Goal: Information Seeking & Learning: Understand process/instructions

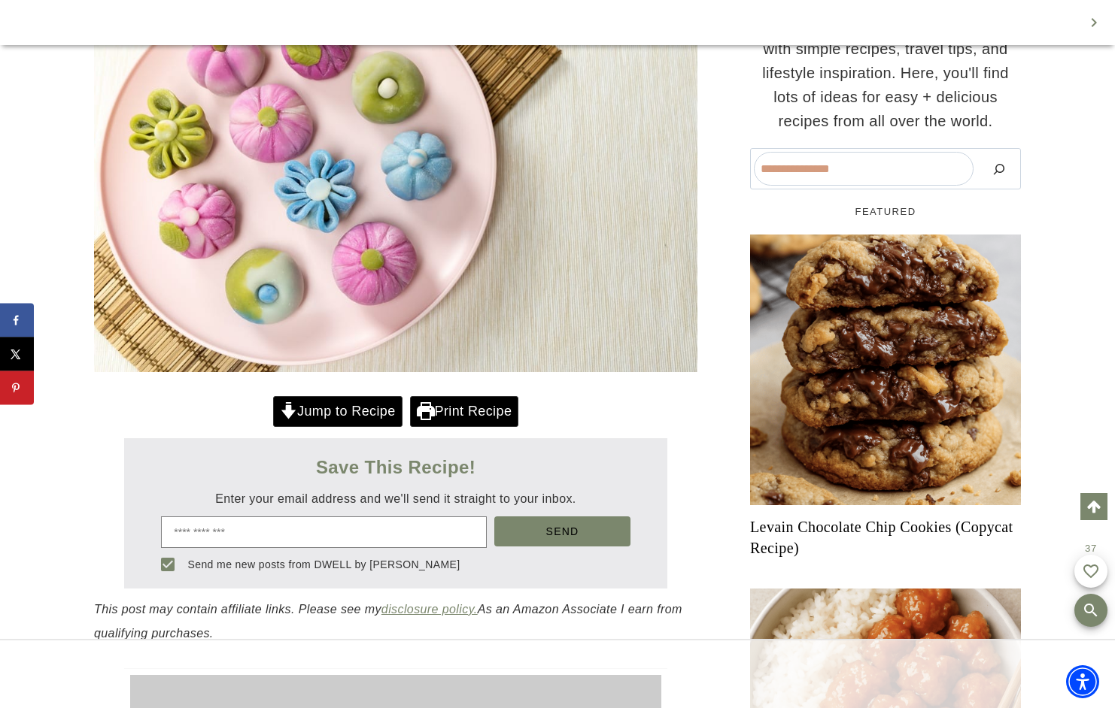
click at [329, 417] on link "Jump to Recipe" at bounding box center [337, 411] width 129 height 31
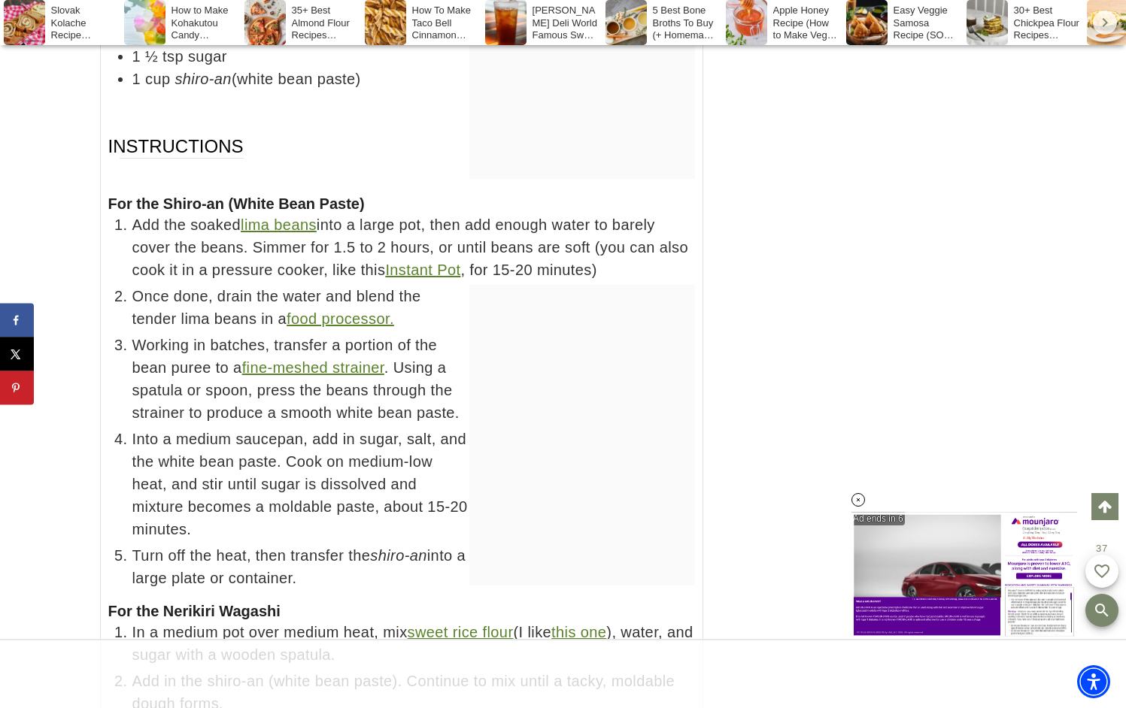
drag, startPoint x: 373, startPoint y: 572, endPoint x: 373, endPoint y: 561, distance: 10.5
click at [373, 571] on div "Instructions For the Shiro-an (White Bean Paste) Add the soaked lima beans into…" at bounding box center [401, 498] width 587 height 727
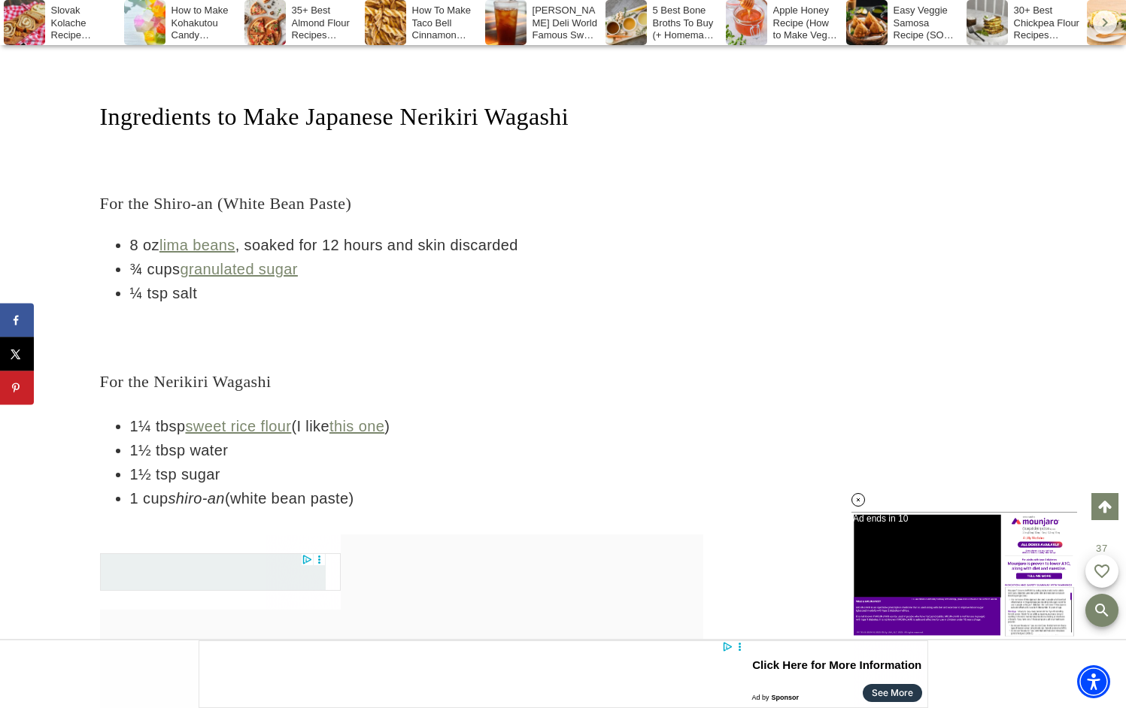
click at [607, 369] on h4 "For the Nerikiri Wagashi" at bounding box center [401, 381] width 603 height 25
click at [863, 502] on icon at bounding box center [858, 500] width 13 height 13
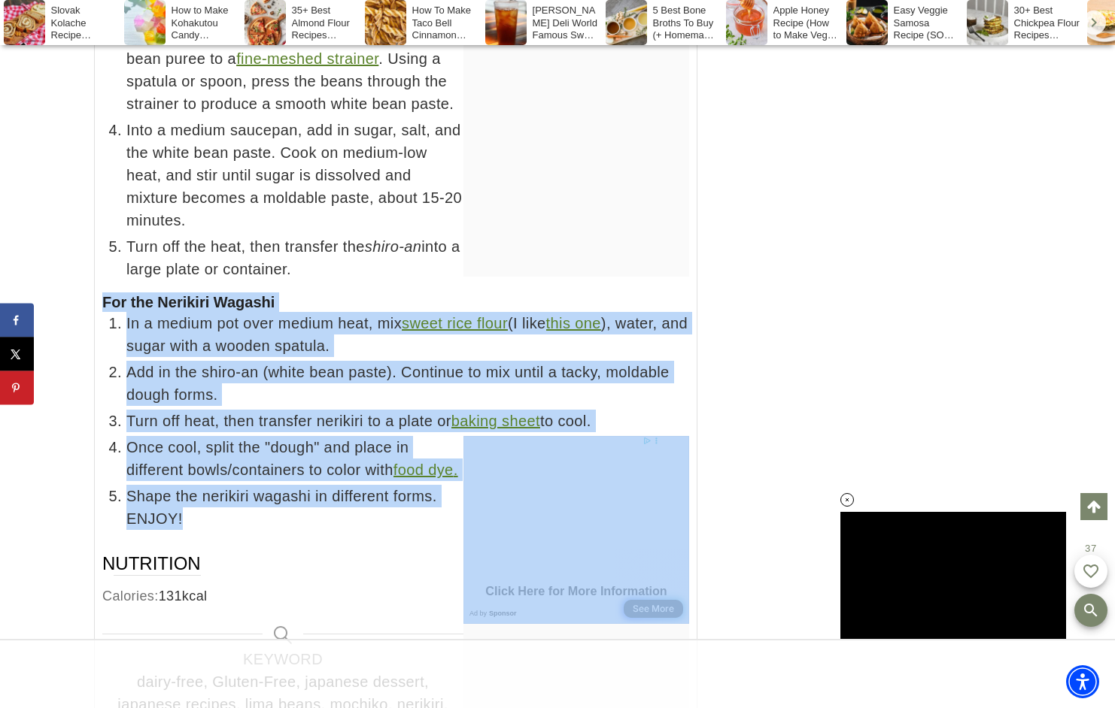
drag, startPoint x: 104, startPoint y: 278, endPoint x: 251, endPoint y: 526, distance: 288.0
click at [251, 526] on div "For the Nerikiri Wagashi In a medium pot over medium heat, mix sweet rice flour…" at bounding box center [395, 412] width 587 height 238
copy div "For the Nerikiri Wagashi In a medium pot over medium heat, mix sweet rice flour…"
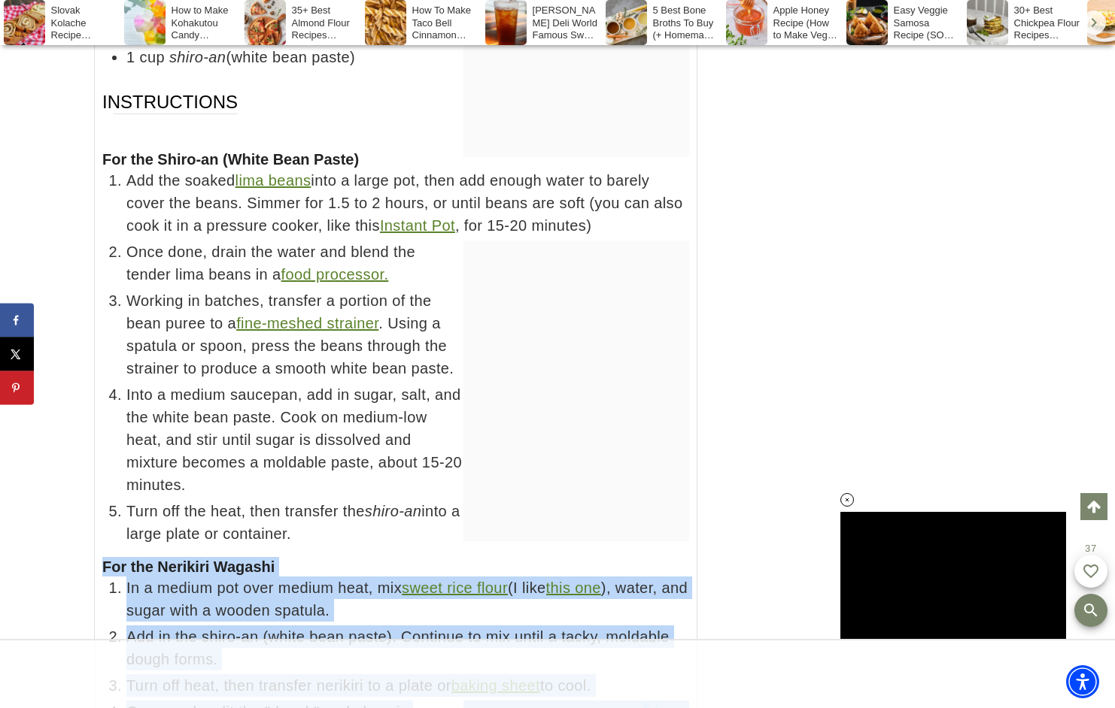
drag, startPoint x: 103, startPoint y: 135, endPoint x: 328, endPoint y: 505, distance: 433.0
click at [328, 505] on div "For the Shiro-an (White Bean Paste) Add the soaked lima beans into a large pot,…" at bounding box center [395, 348] width 587 height 396
copy div "For the Shiro-an (White Bean Paste) Add the soaked lima beans into a large pot,…"
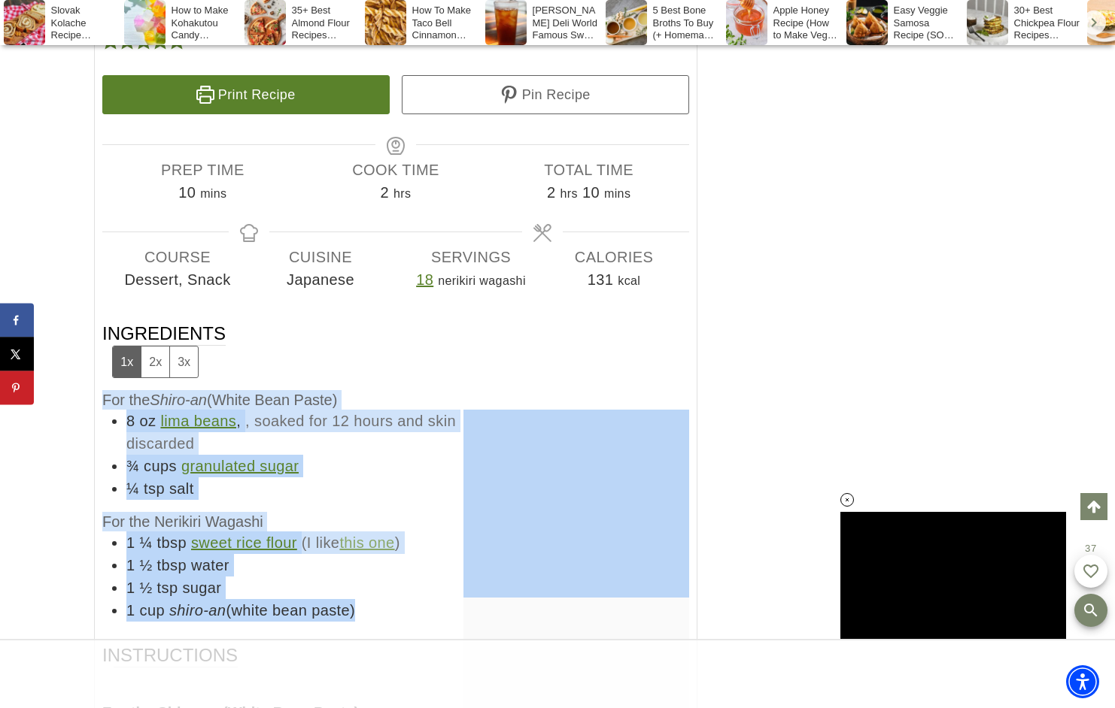
drag, startPoint x: 102, startPoint y: 307, endPoint x: 369, endPoint y: 581, distance: 381.9
click at [369, 581] on div "Ingredients 1x 2x 3x For the Shiro-an (White Bean Paste) 8 oz lima beans , , so…" at bounding box center [395, 472] width 587 height 300
copy div "For the Shiro-an (White Bean Paste) 8 oz lima beans , , soaked for 12 hours and…"
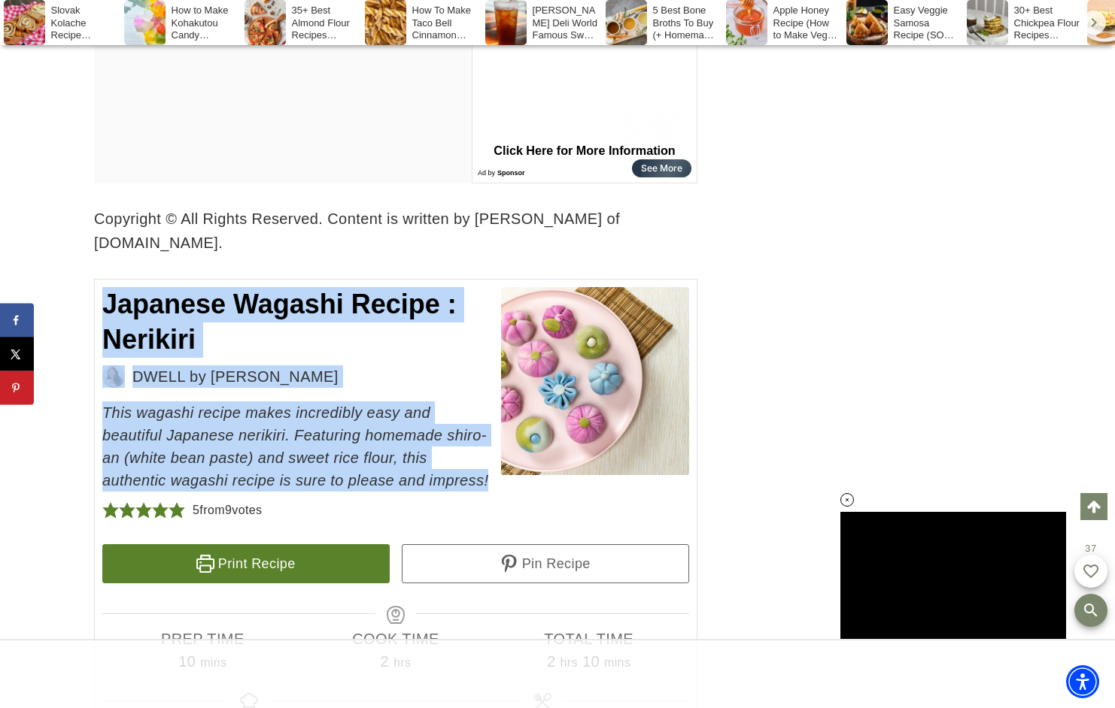
drag, startPoint x: 105, startPoint y: 282, endPoint x: 447, endPoint y: 460, distance: 385.5
copy div "Japanese Wagashi Recipe : Nerikiri DWELL by Michelle This wagashi recipe makes …"
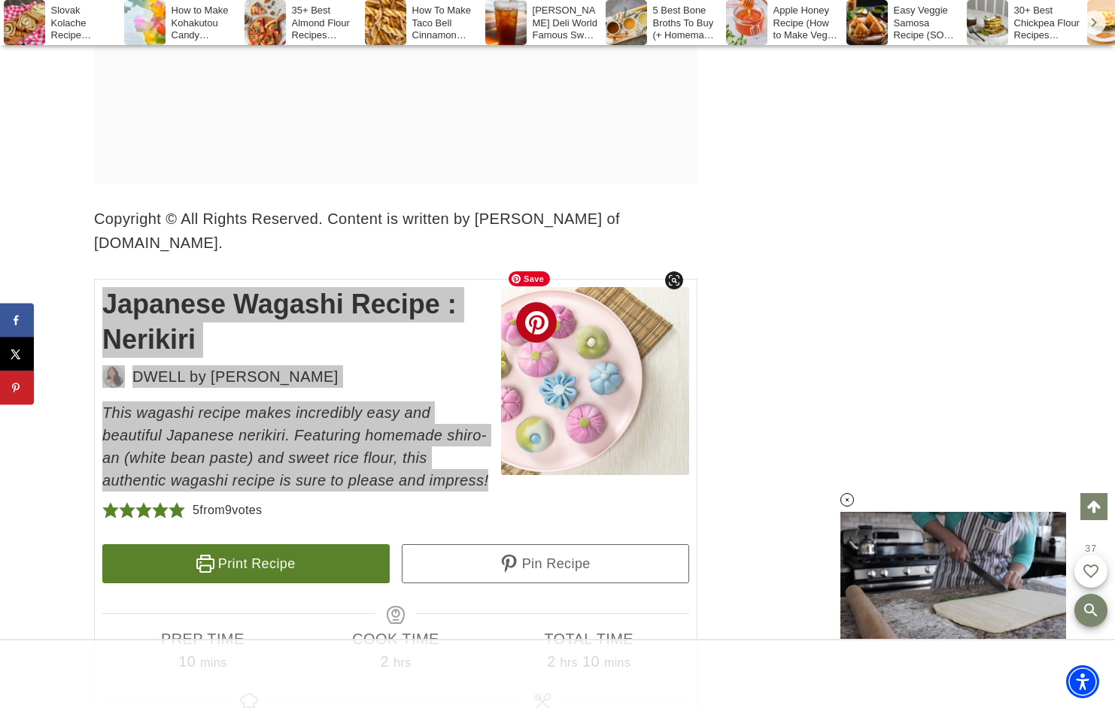
drag, startPoint x: 614, startPoint y: 351, endPoint x: 673, endPoint y: 301, distance: 77.3
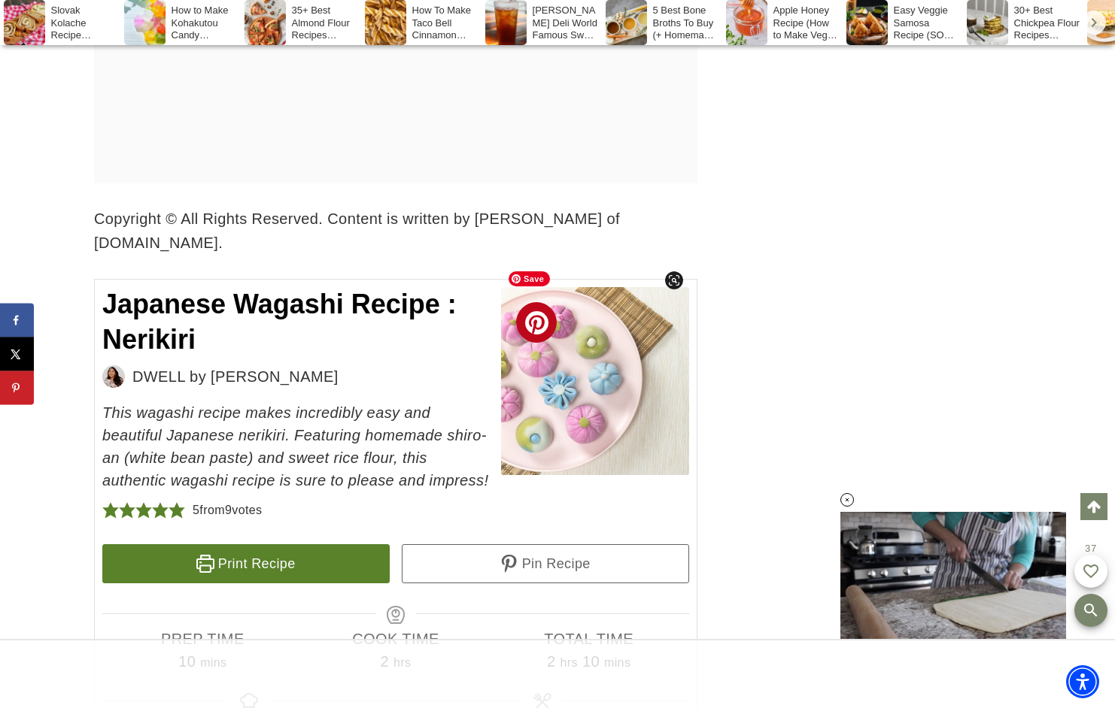
click at [672, 284] on span at bounding box center [674, 281] width 18 height 18
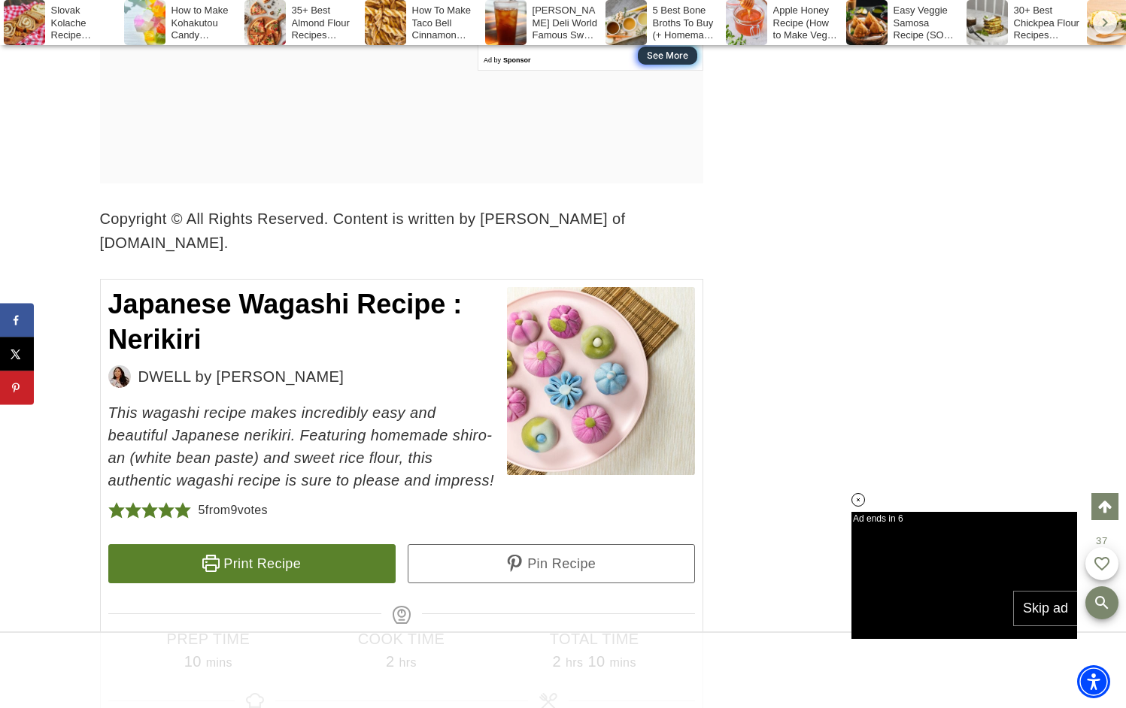
click at [734, 360] on div "Home » Recipes » By Course » Dessert » How to Make Japanese Wagashi : Nerikiri …" at bounding box center [563, 332] width 963 height 17961
